Goal: Find specific page/section: Find specific page/section

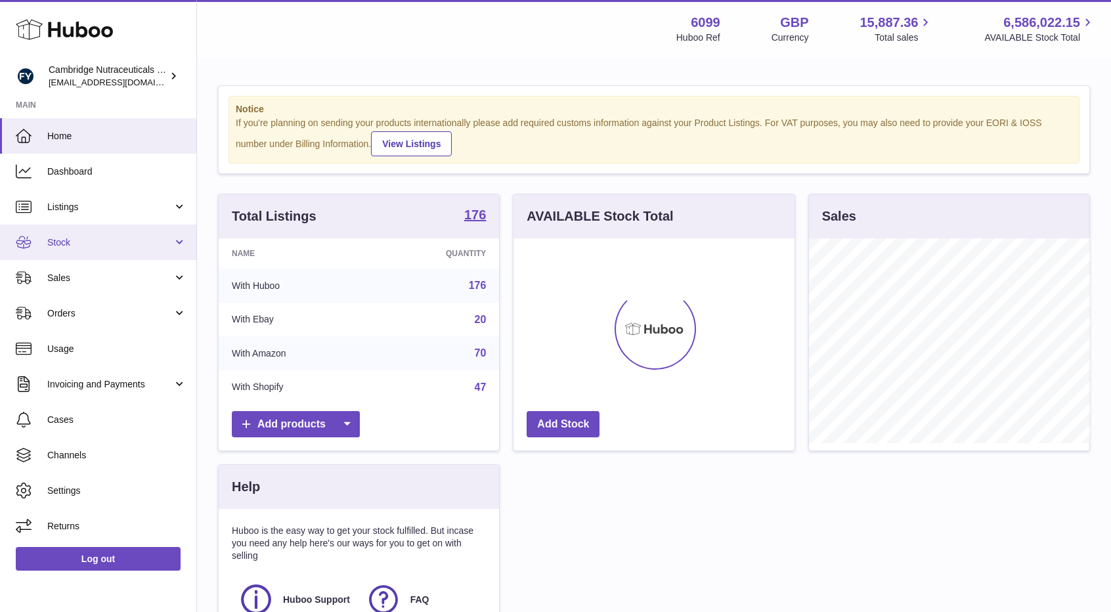
click at [72, 245] on span "Stock" at bounding box center [109, 242] width 125 height 12
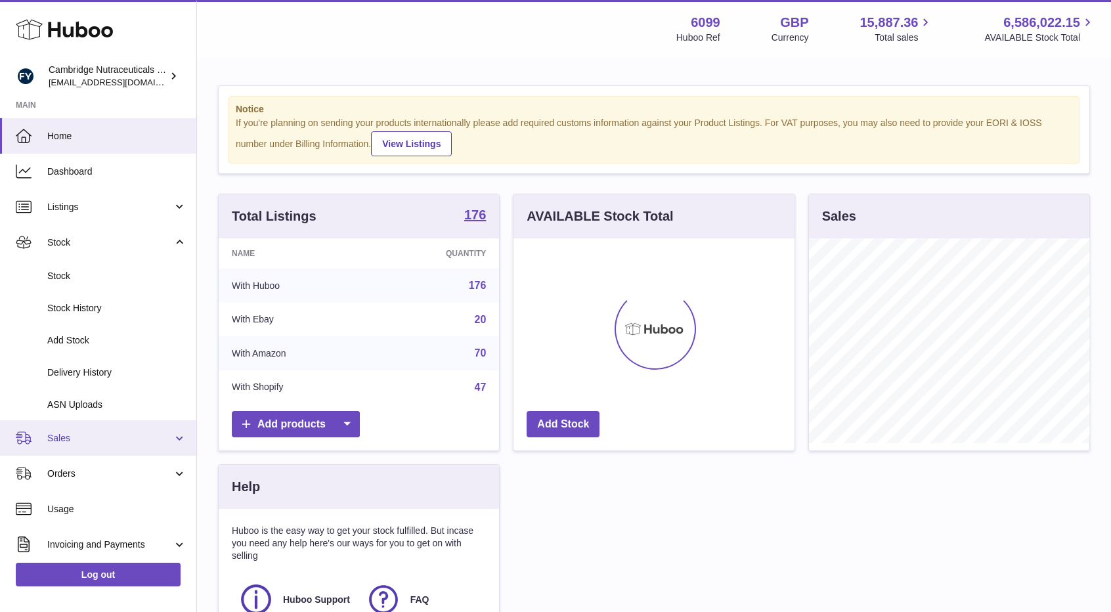
click at [71, 437] on span "Sales" at bounding box center [109, 438] width 125 height 12
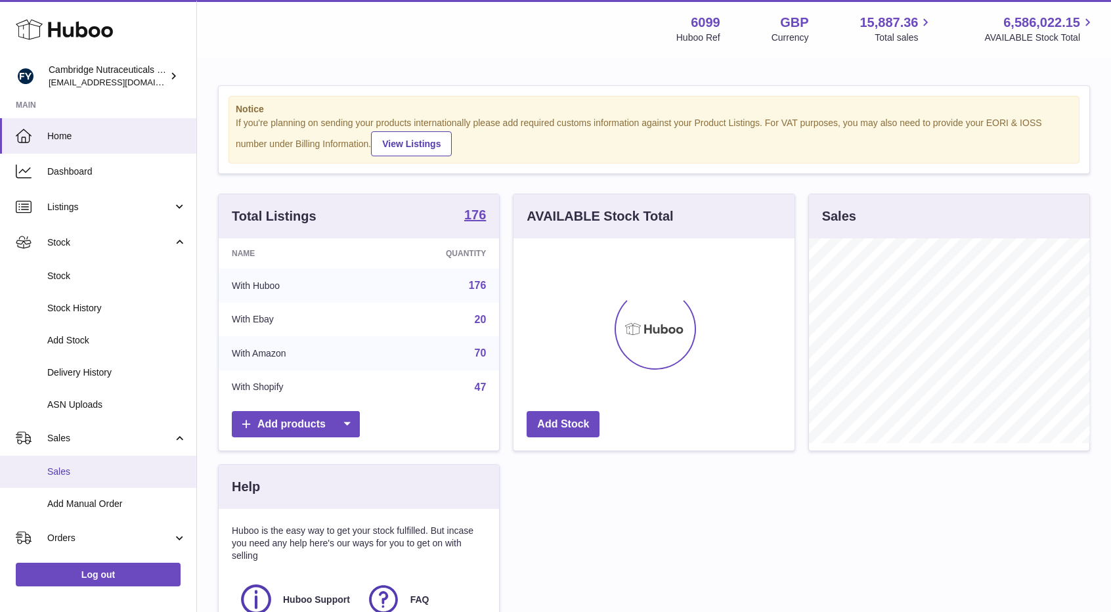
click at [72, 471] on span "Sales" at bounding box center [116, 472] width 139 height 12
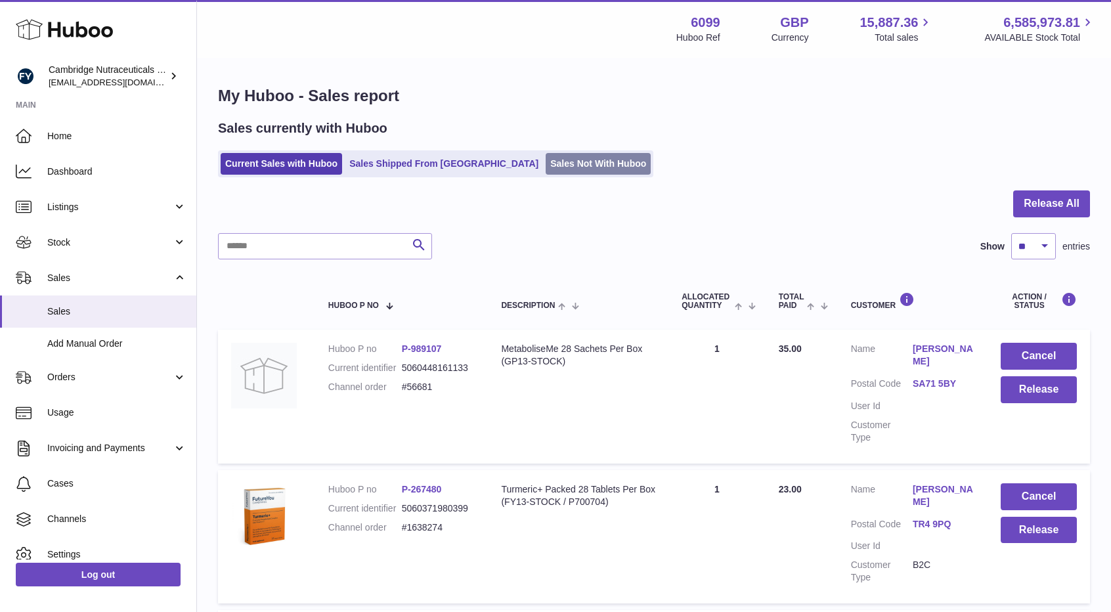
click at [565, 166] on link "Sales Not With Huboo" at bounding box center [598, 164] width 105 height 22
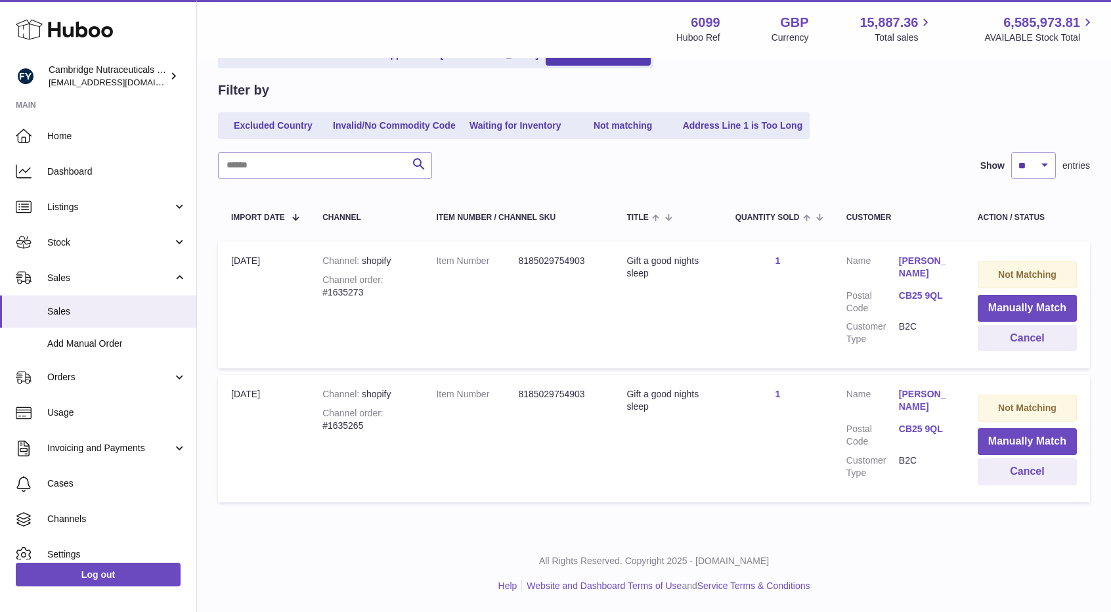
scroll to position [109, 0]
